Goal: Find contact information: Find contact information

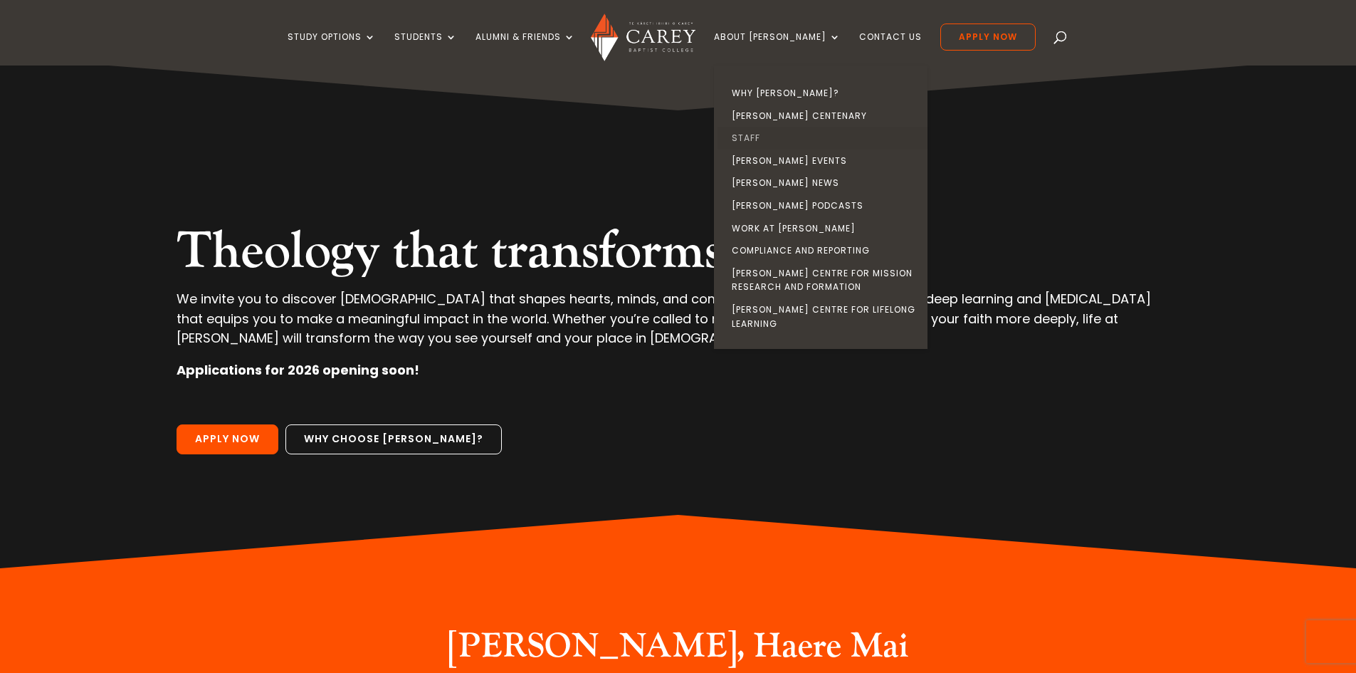
click at [778, 138] on link "Staff" at bounding box center [825, 138] width 214 height 23
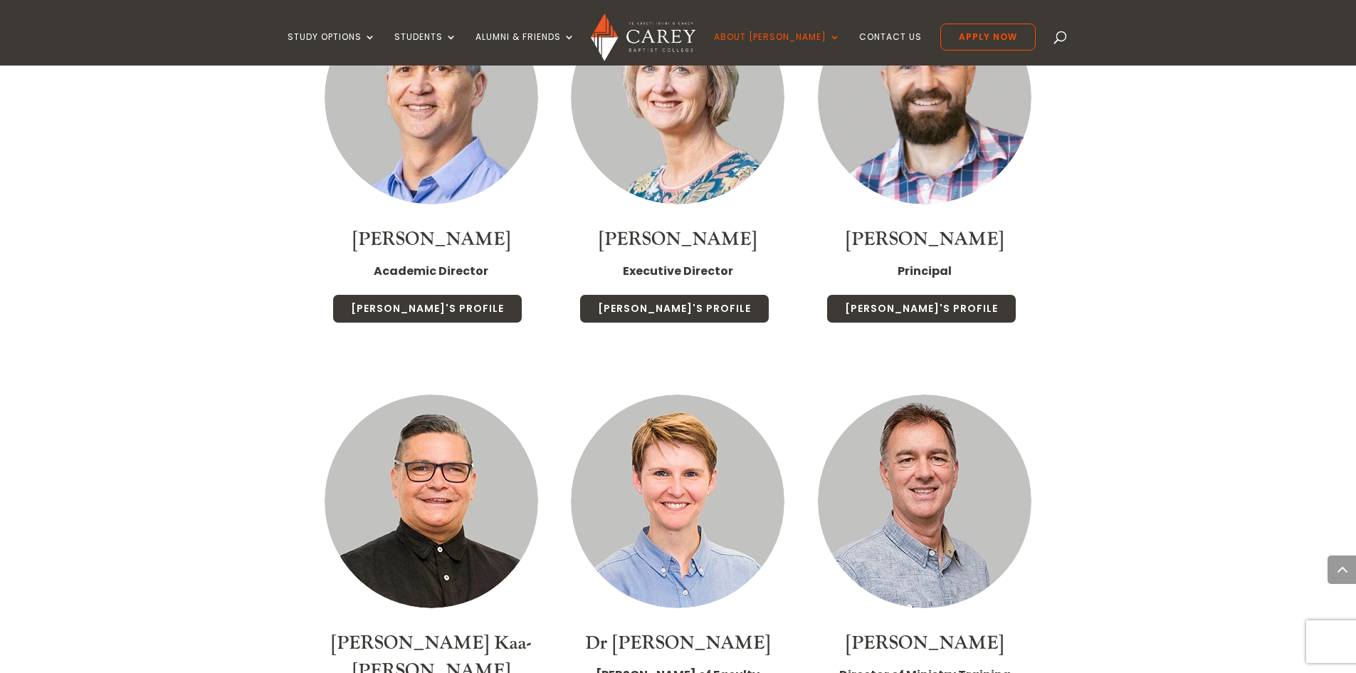
scroll to position [1727, 0]
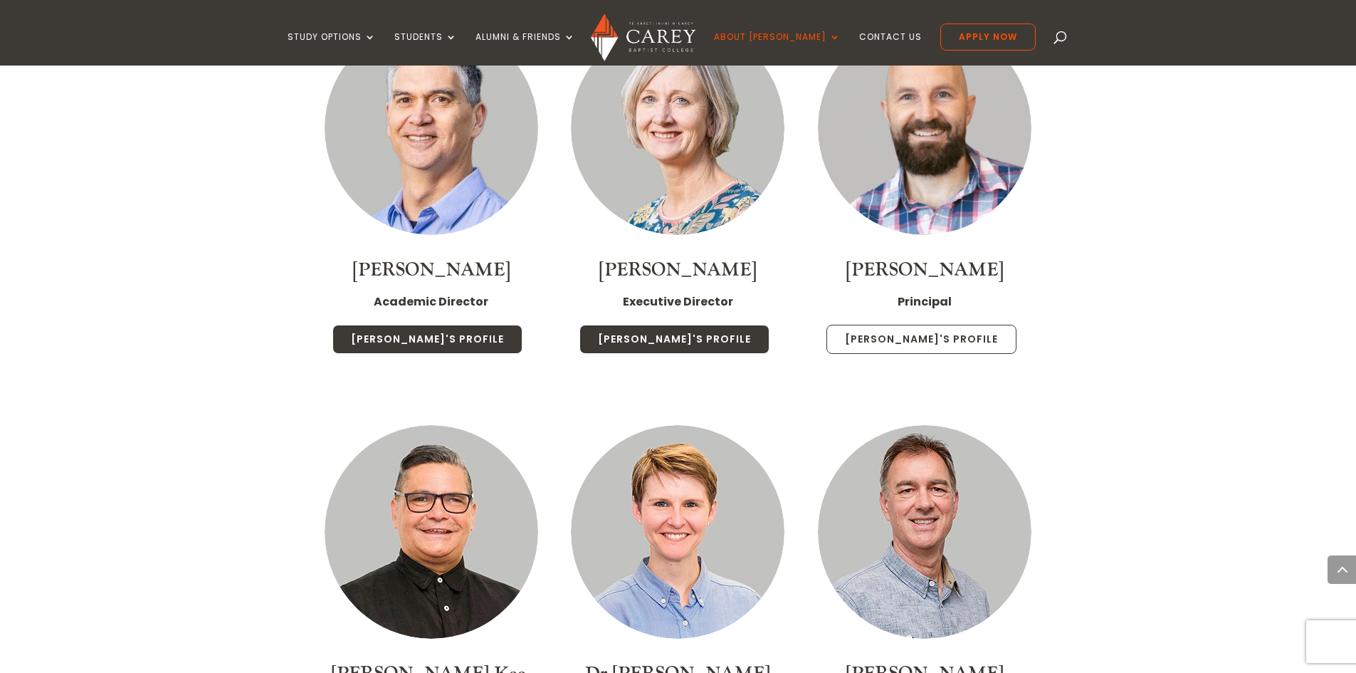
click at [927, 331] on link "[PERSON_NAME]'s Profile" at bounding box center [921, 340] width 190 height 30
